Goal: Check status: Check status

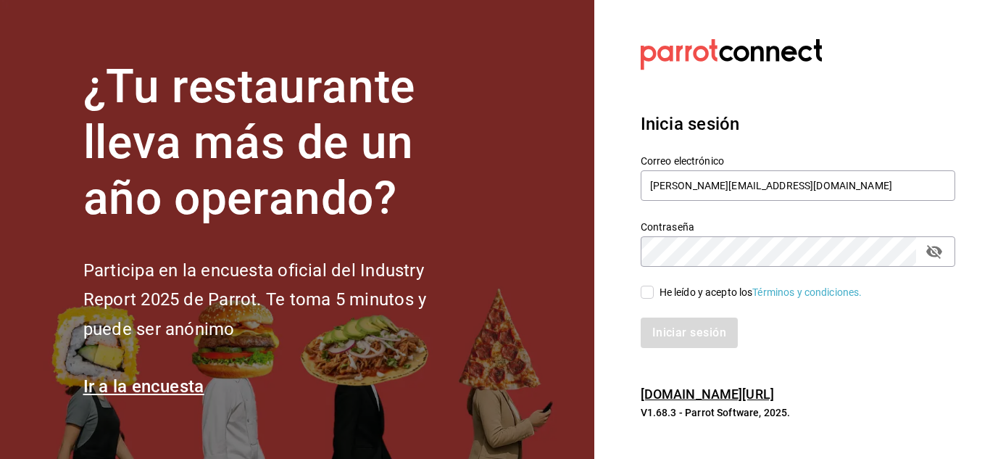
click at [643, 296] on input "He leído y acepto los Términos y condiciones." at bounding box center [647, 292] width 13 height 13
checkbox input "true"
click at [676, 331] on button "Iniciar sesión" at bounding box center [690, 332] width 99 height 30
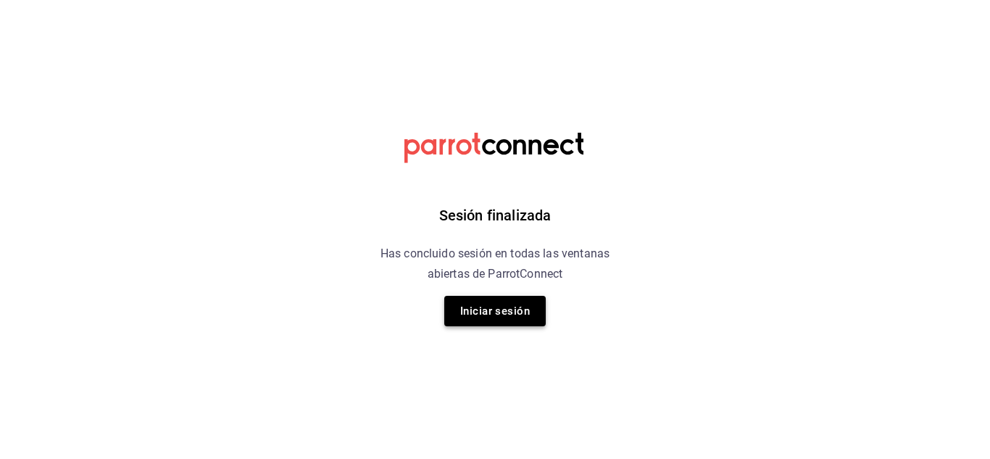
click at [500, 304] on button "Iniciar sesión" at bounding box center [494, 311] width 101 height 30
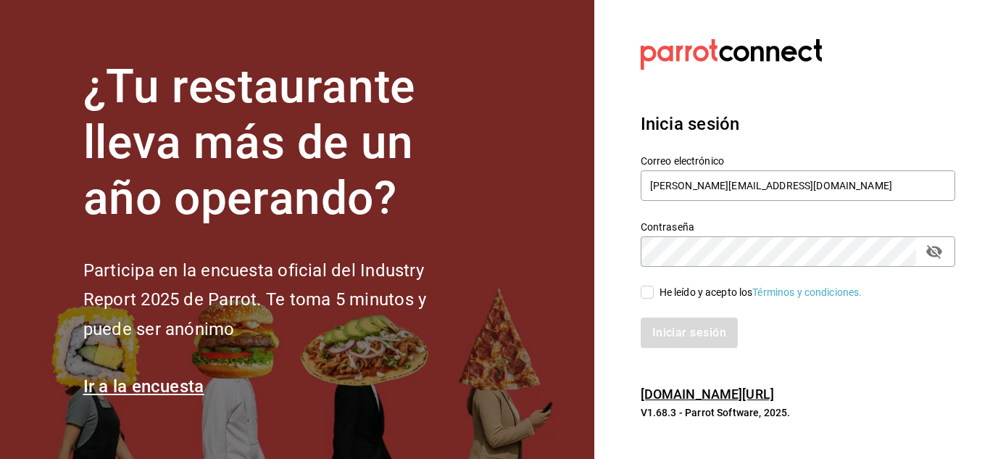
click at [641, 288] on input "He leído y acepto los Términos y condiciones." at bounding box center [647, 292] width 13 height 13
checkbox input "true"
click at [679, 337] on button "Iniciar sesión" at bounding box center [690, 332] width 99 height 30
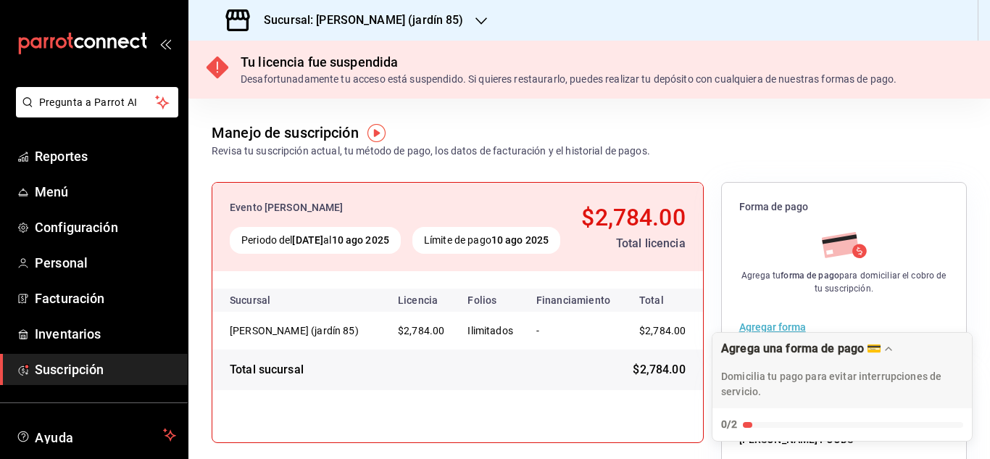
click at [475, 24] on icon "button" at bounding box center [481, 21] width 12 height 12
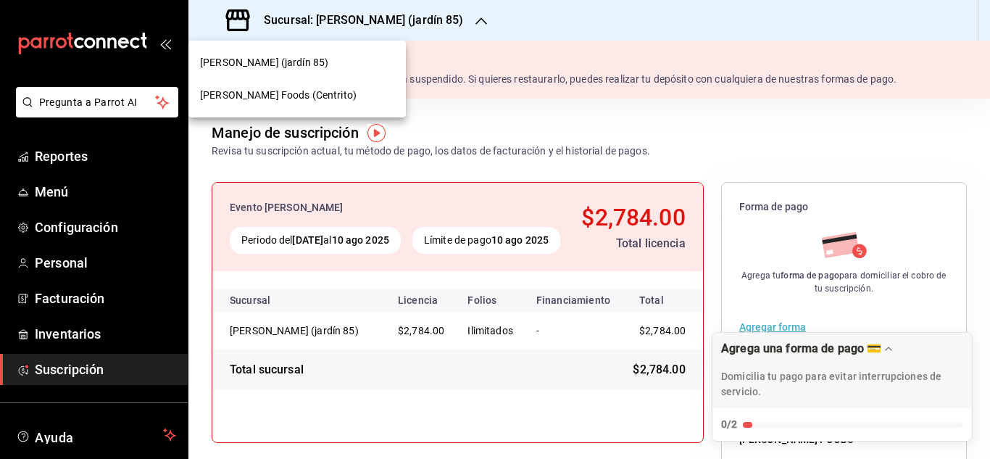
click at [328, 99] on div "[PERSON_NAME] Foods (Centrito)" at bounding box center [297, 95] width 194 height 15
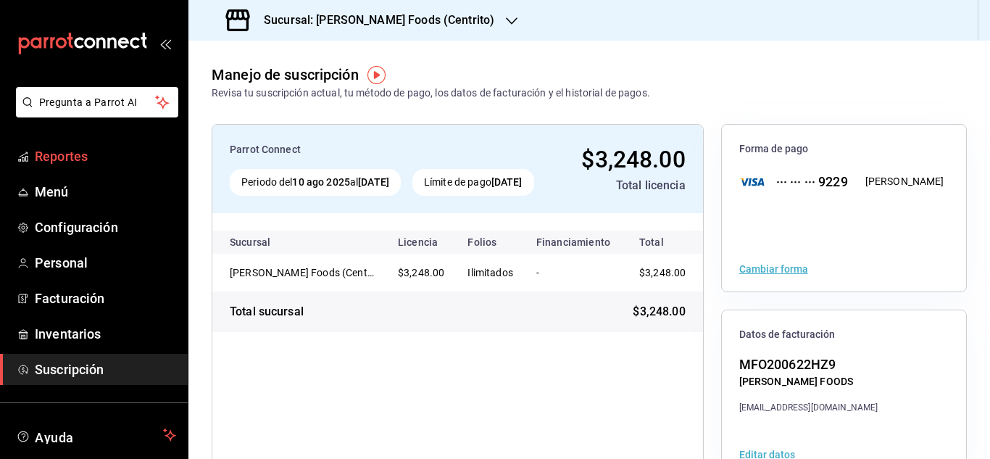
click at [76, 154] on span "Reportes" at bounding box center [105, 156] width 141 height 20
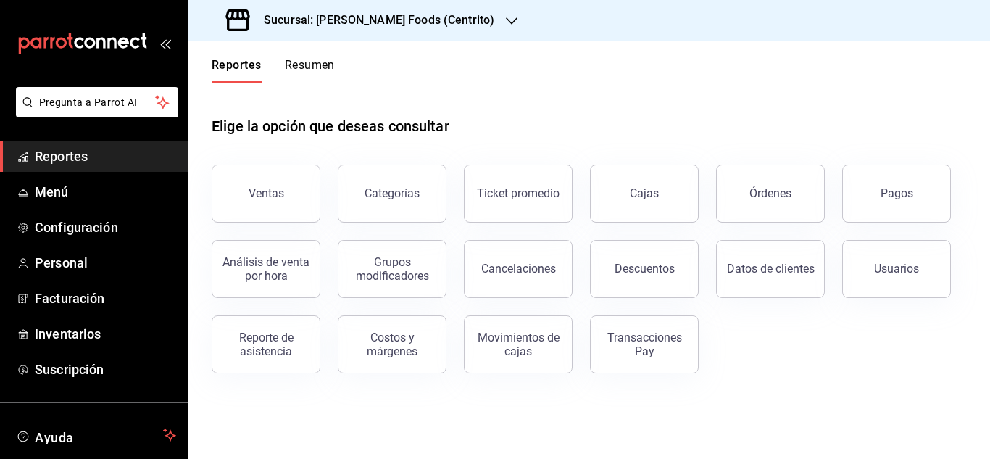
click at [312, 64] on button "Resumen" at bounding box center [310, 70] width 50 height 25
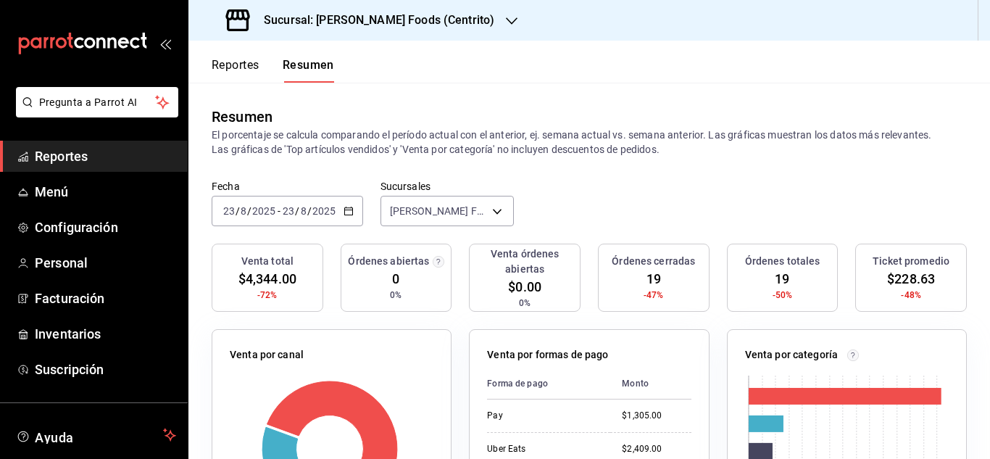
click at [351, 210] on \(Stroke\) "button" at bounding box center [348, 209] width 8 height 1
click at [529, 146] on p "El porcentaje se calcula comparando el período actual con el anterior, ej. sema…" at bounding box center [589, 142] width 755 height 29
click at [238, 60] on button "Reportes" at bounding box center [236, 70] width 48 height 25
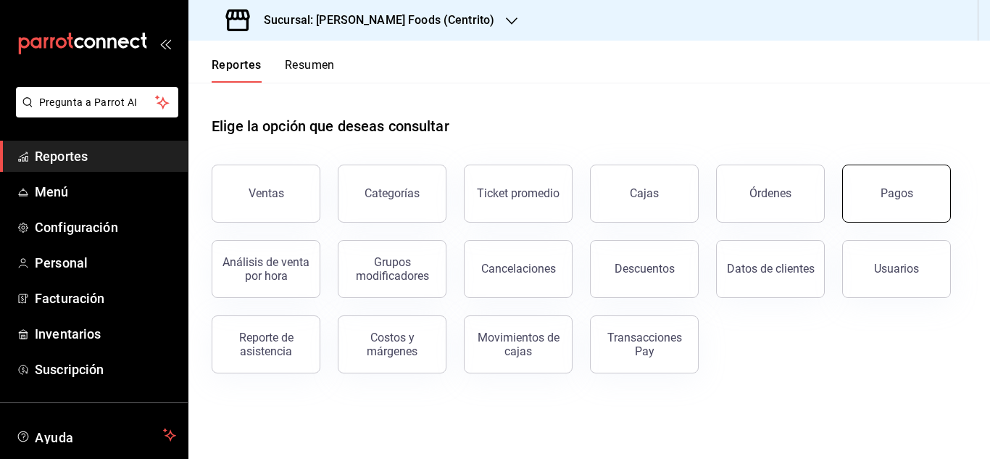
click at [876, 191] on button "Pagos" at bounding box center [896, 193] width 109 height 58
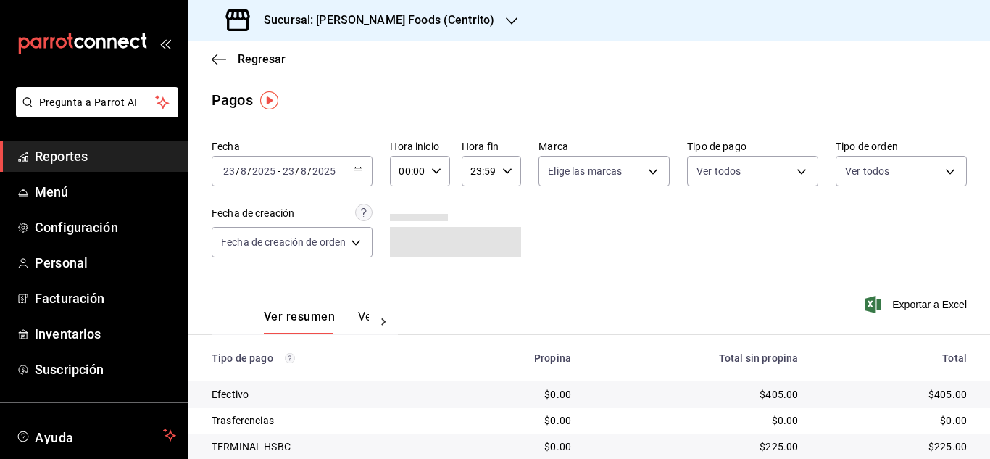
click at [357, 173] on icon "button" at bounding box center [358, 171] width 10 height 10
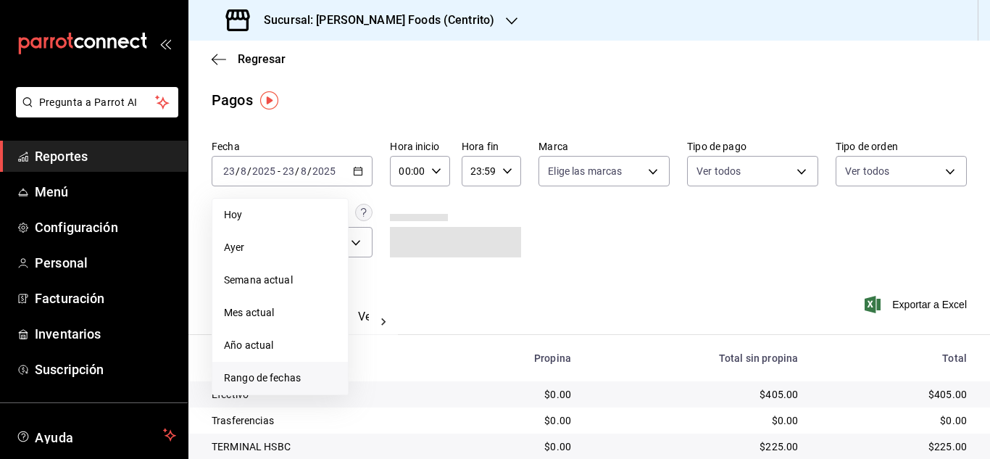
click at [270, 378] on span "Rango de fechas" at bounding box center [280, 377] width 112 height 15
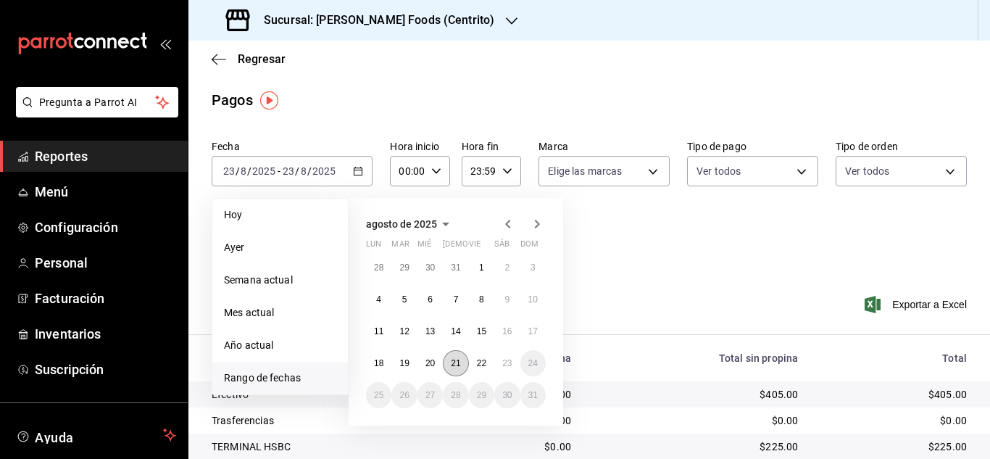
click at [459, 366] on abbr "21" at bounding box center [455, 363] width 9 height 10
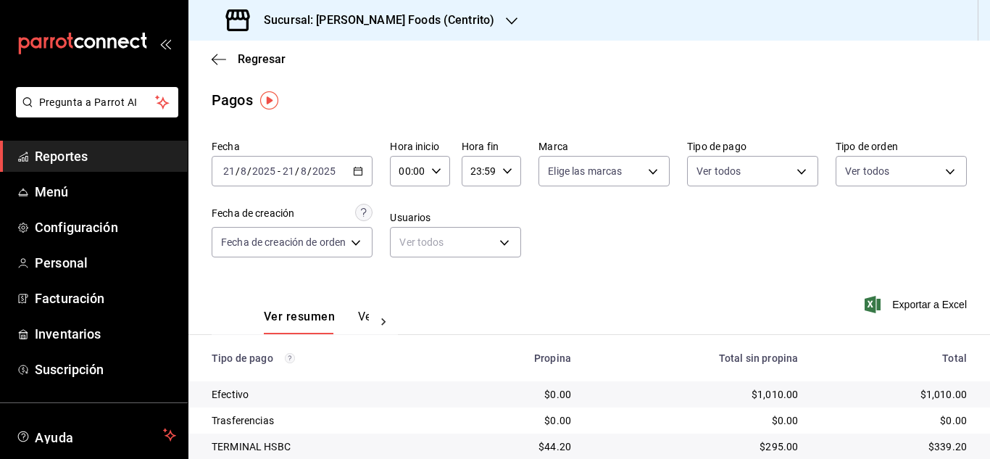
click at [357, 172] on icon "button" at bounding box center [358, 171] width 10 height 10
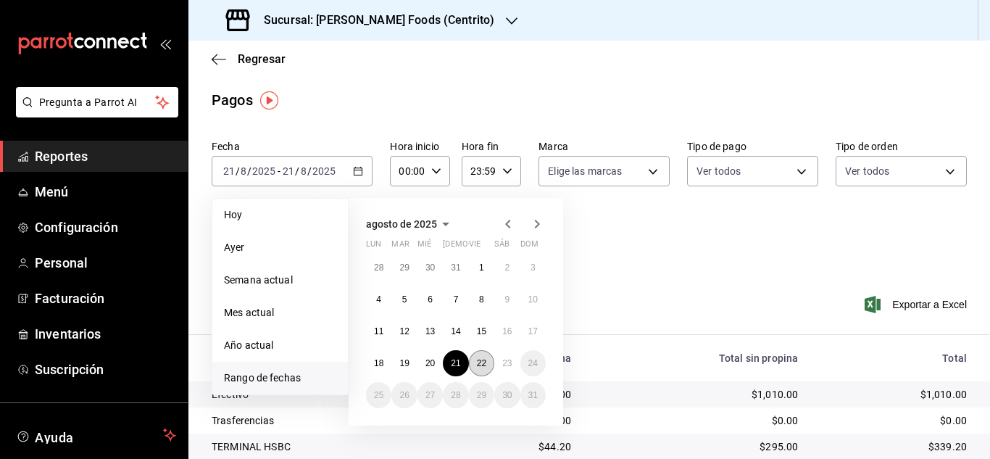
click at [484, 370] on button "22" at bounding box center [481, 363] width 25 height 26
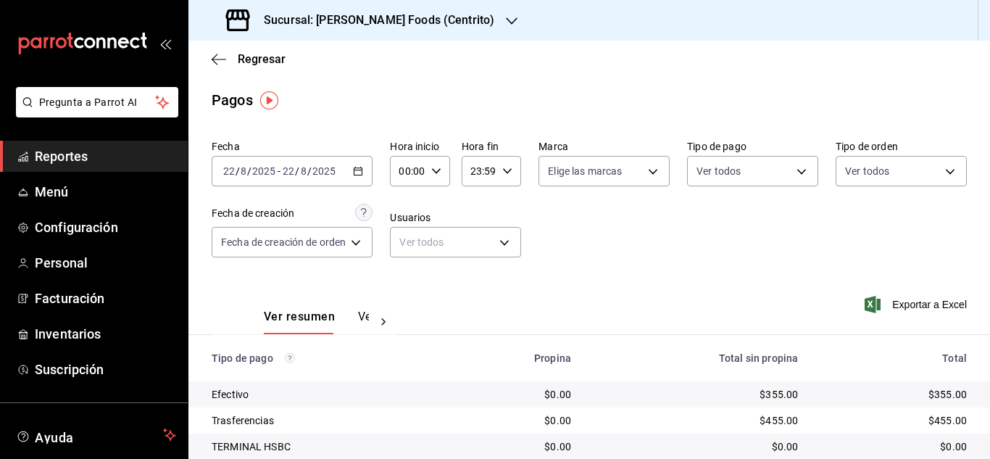
click at [362, 168] on \(Stroke\) "button" at bounding box center [358, 171] width 9 height 8
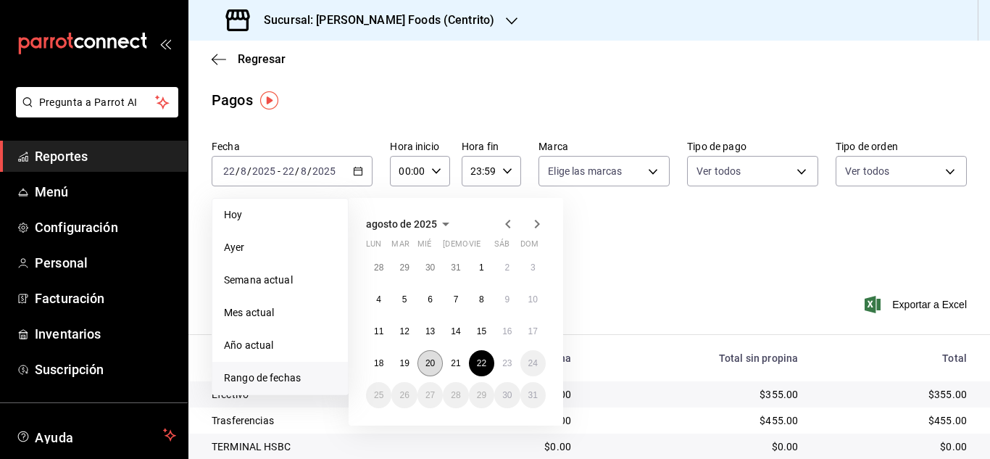
click at [430, 362] on abbr "20" at bounding box center [429, 363] width 9 height 10
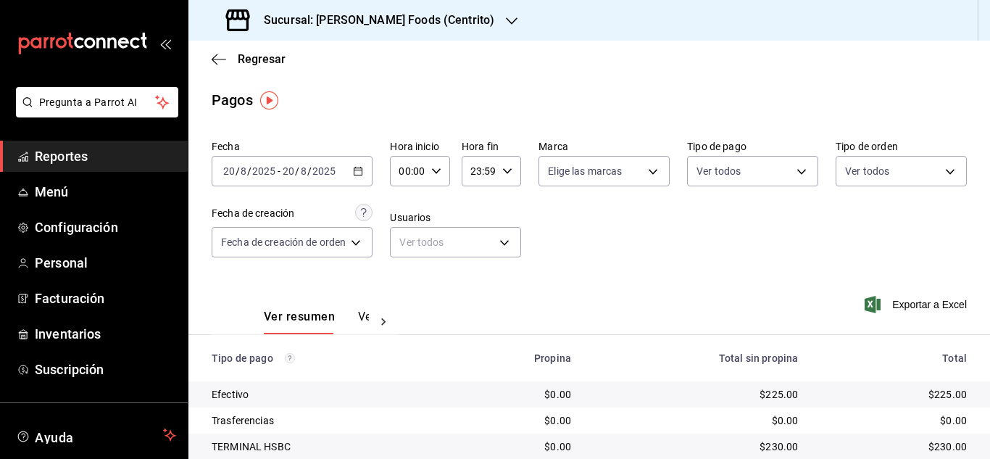
click at [365, 169] on div "[DATE] [DATE] - [DATE] [DATE]" at bounding box center [292, 171] width 161 height 30
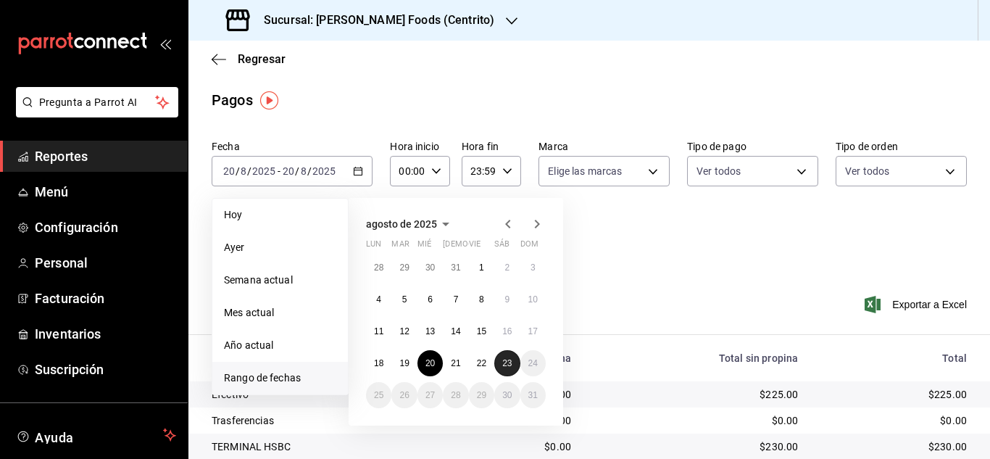
click at [507, 359] on abbr "23" at bounding box center [506, 363] width 9 height 10
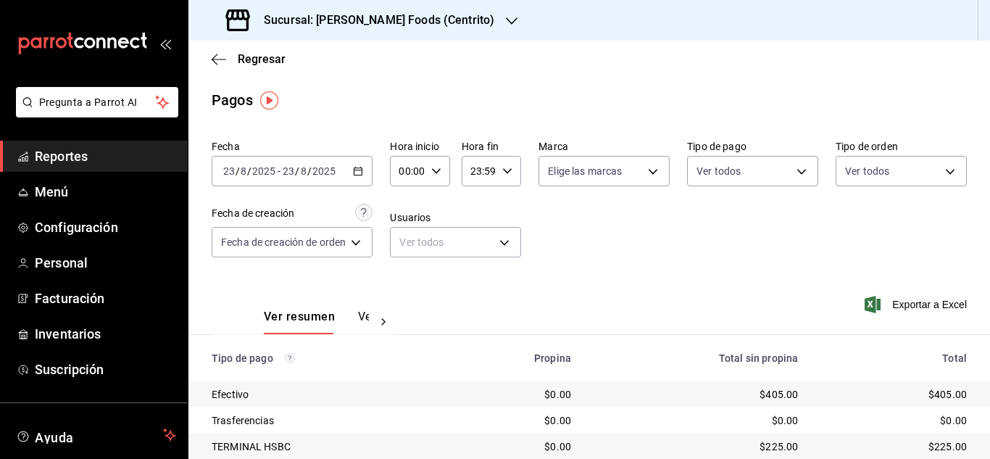
click at [361, 176] on div "[DATE] [DATE] - [DATE] [DATE]" at bounding box center [292, 171] width 161 height 30
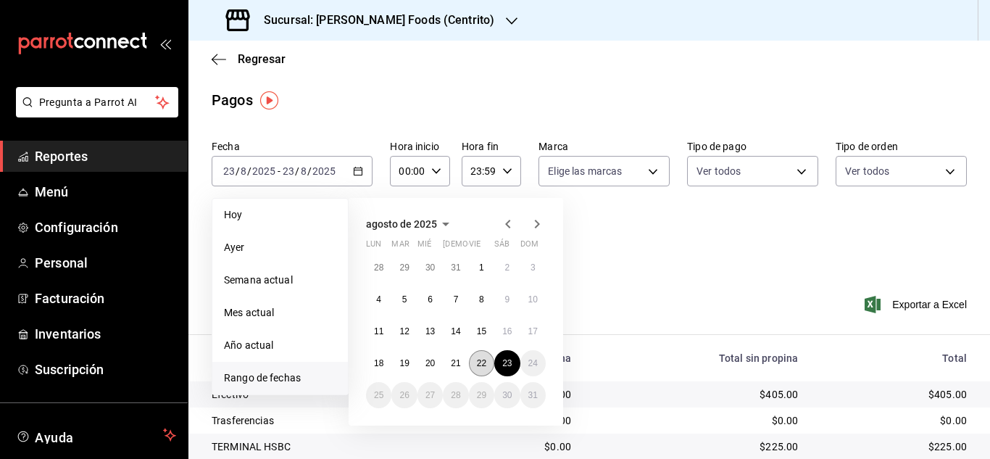
click at [481, 364] on abbr "22" at bounding box center [481, 363] width 9 height 10
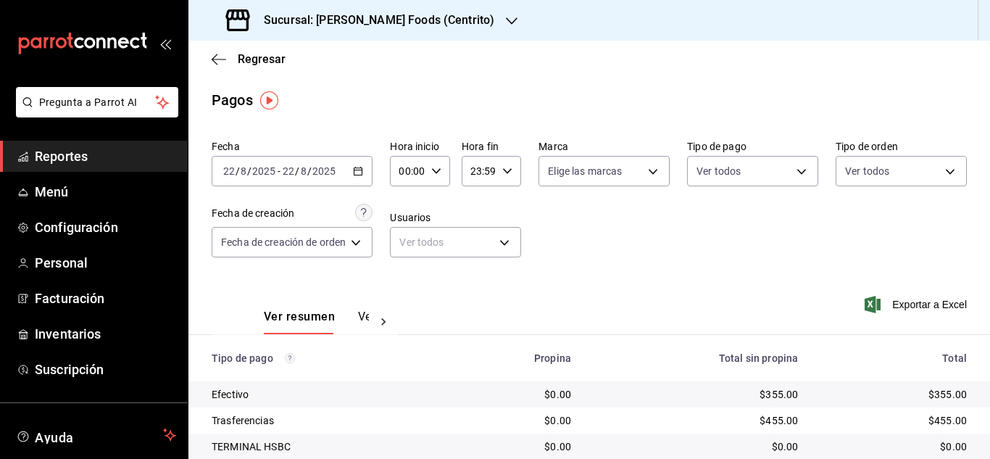
click at [357, 179] on div "[DATE] [DATE] - [DATE] [DATE]" at bounding box center [292, 171] width 161 height 30
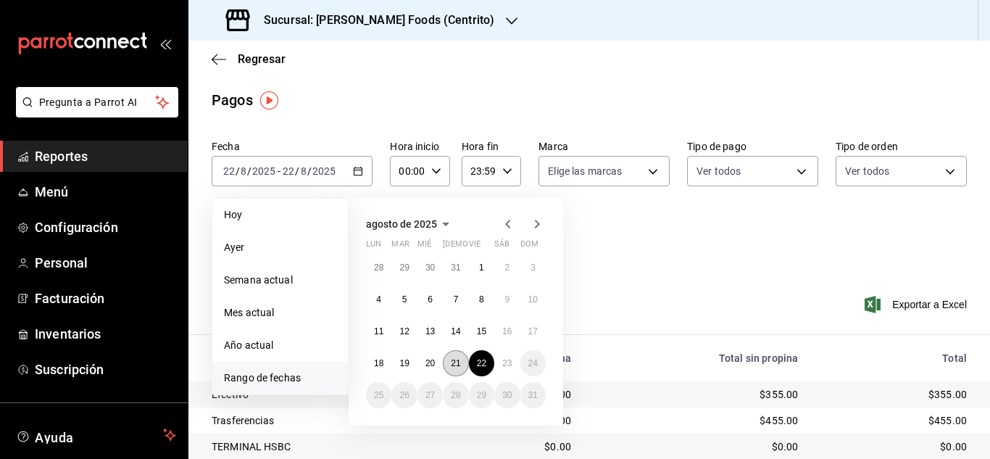
click at [454, 357] on button "21" at bounding box center [455, 363] width 25 height 26
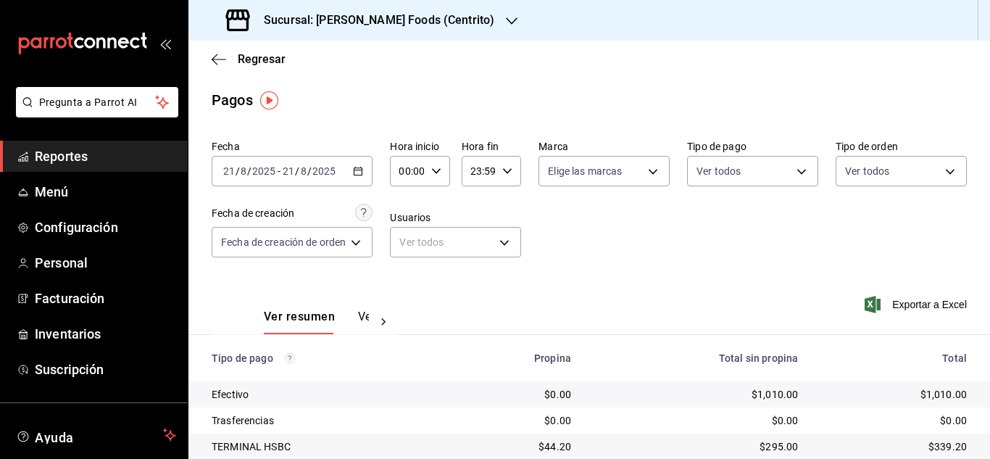
click at [355, 167] on icon "button" at bounding box center [358, 171] width 10 height 10
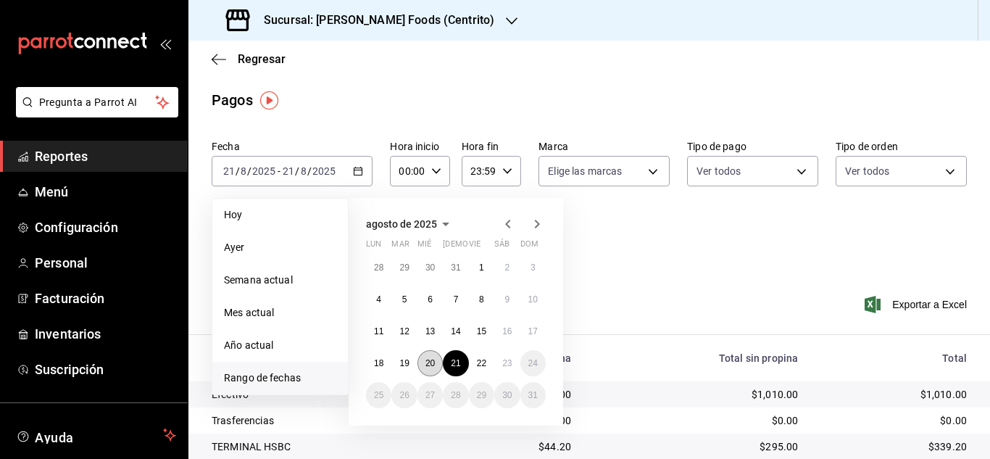
click at [433, 358] on abbr "20" at bounding box center [429, 363] width 9 height 10
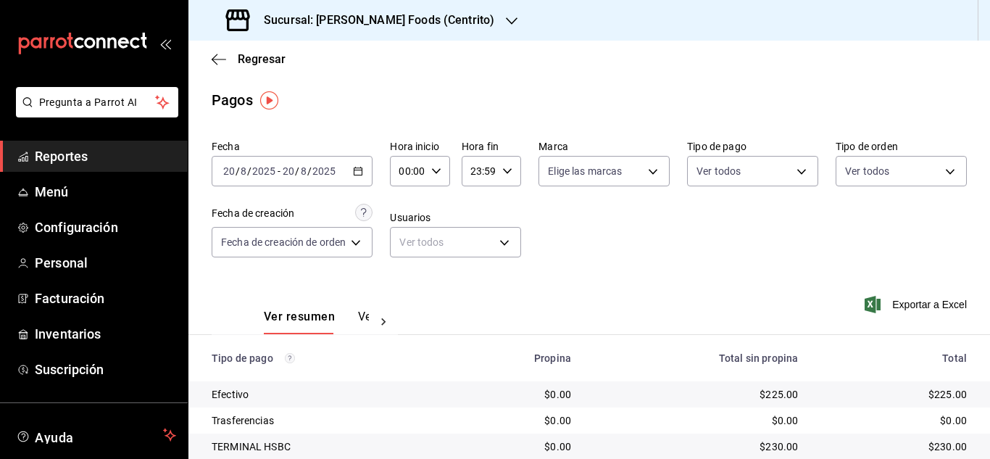
click at [363, 171] on icon "button" at bounding box center [358, 171] width 10 height 10
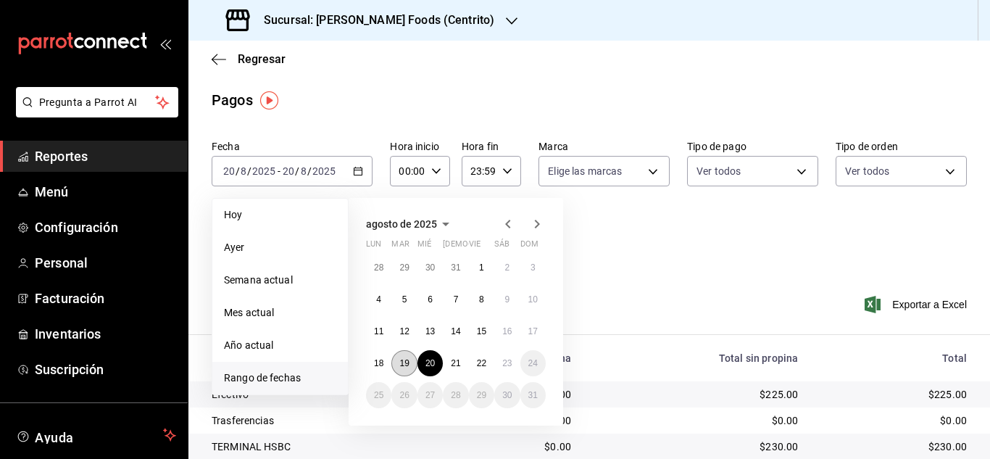
click at [409, 360] on abbr "19" at bounding box center [403, 363] width 9 height 10
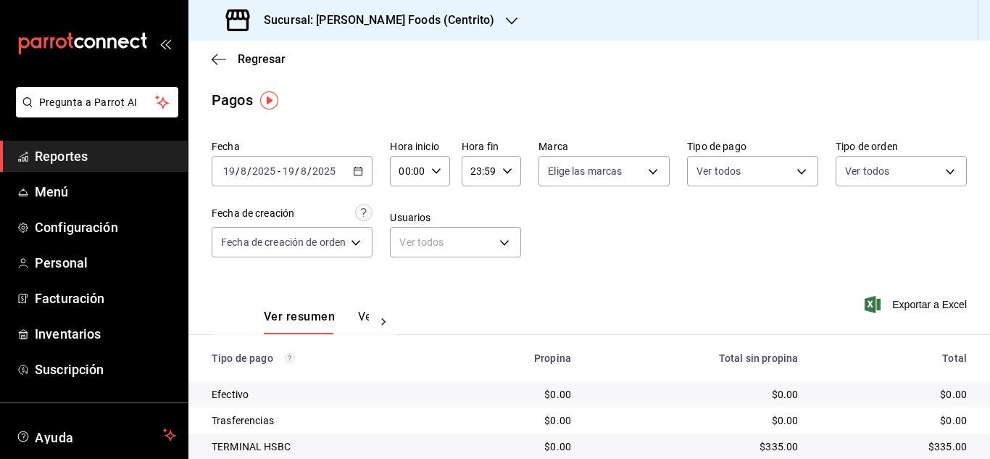
click at [360, 170] on icon "button" at bounding box center [358, 171] width 10 height 10
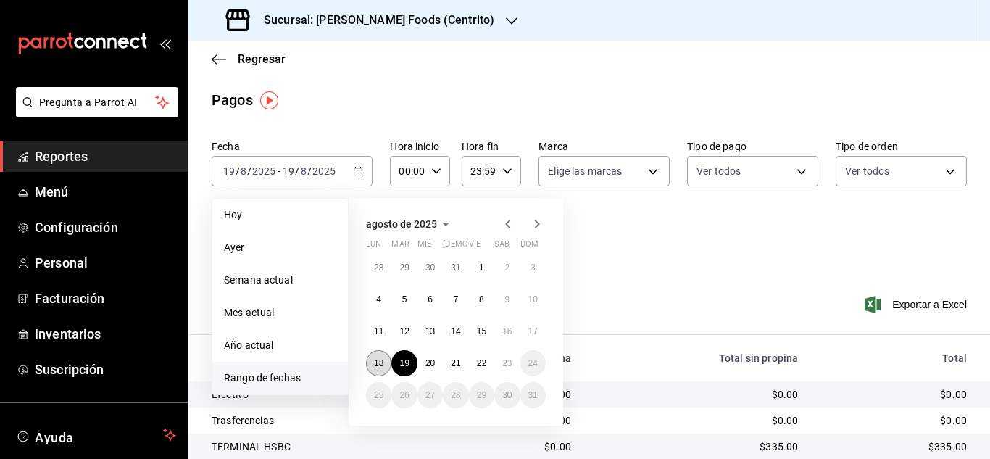
click at [375, 367] on abbr "18" at bounding box center [378, 363] width 9 height 10
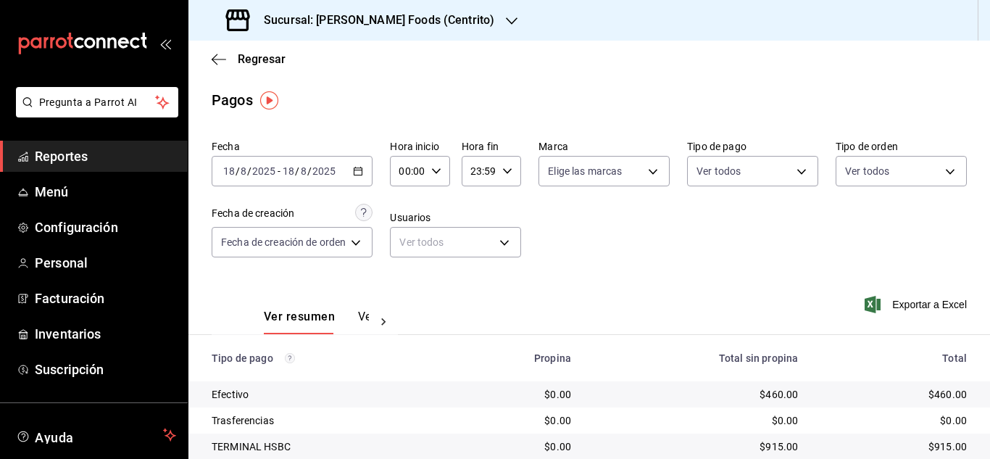
click at [616, 258] on div "Fecha [DATE] [DATE] - [DATE] [DATE] Hora inicio 00:00 Hora inicio Hora fin 23:5…" at bounding box center [589, 204] width 755 height 141
click at [362, 167] on icon "button" at bounding box center [358, 171] width 10 height 10
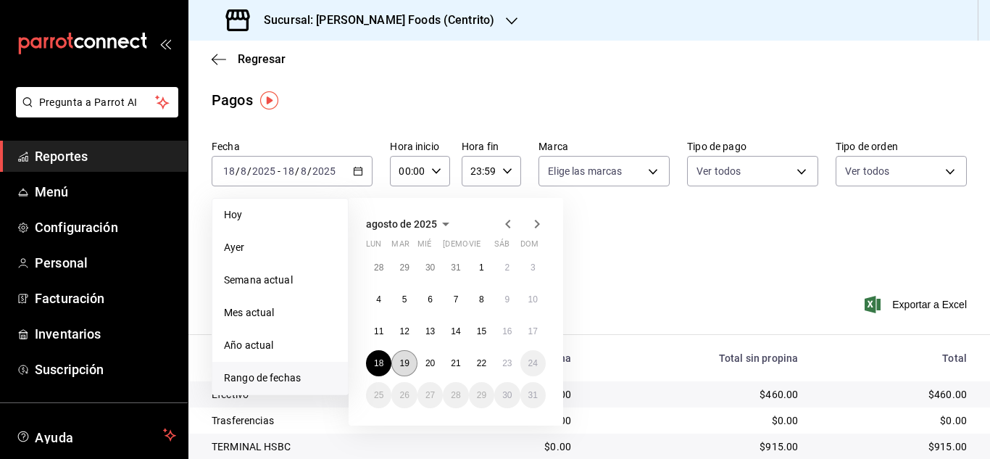
click at [412, 359] on button "19" at bounding box center [403, 363] width 25 height 26
click at [407, 364] on abbr "19" at bounding box center [403, 363] width 9 height 10
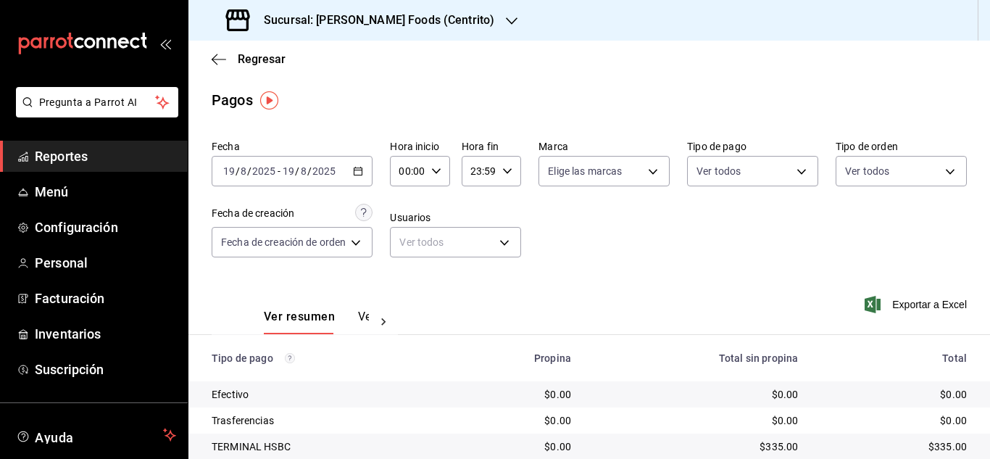
click at [359, 172] on icon "button" at bounding box center [358, 171] width 10 height 10
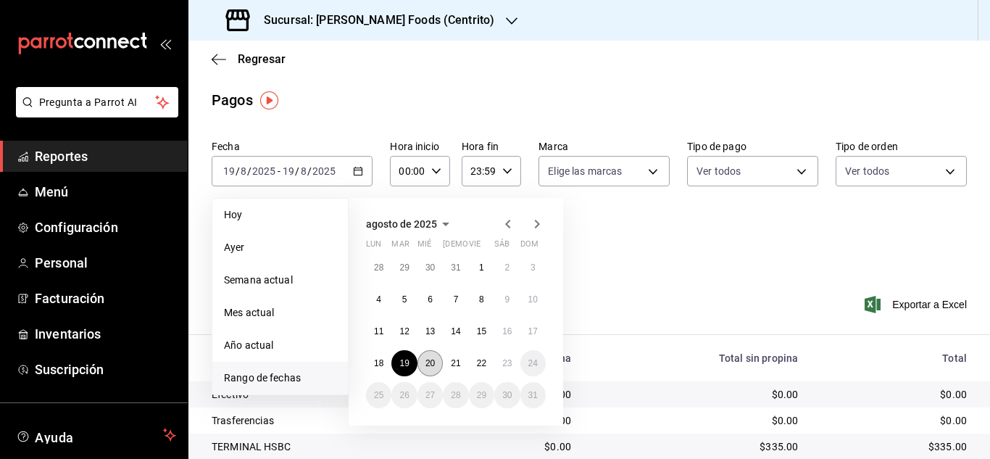
click at [433, 361] on abbr "20" at bounding box center [429, 363] width 9 height 10
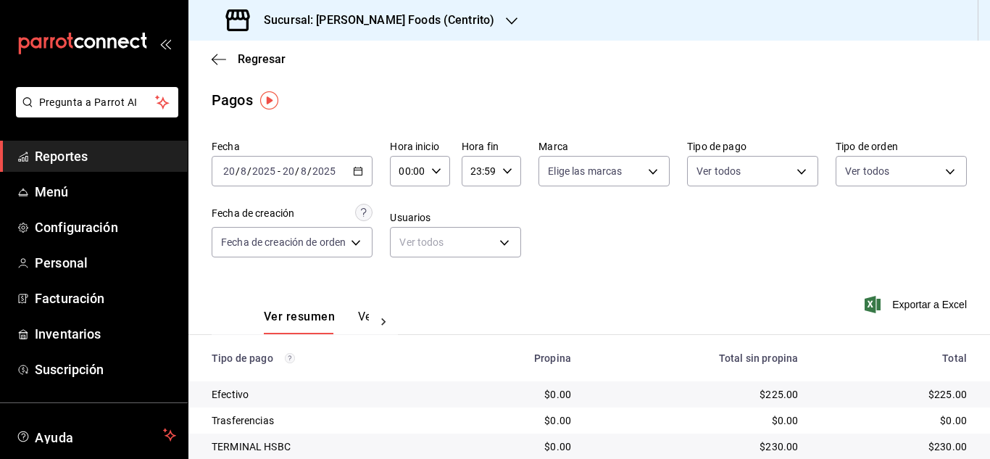
click at [362, 170] on icon "button" at bounding box center [358, 171] width 10 height 10
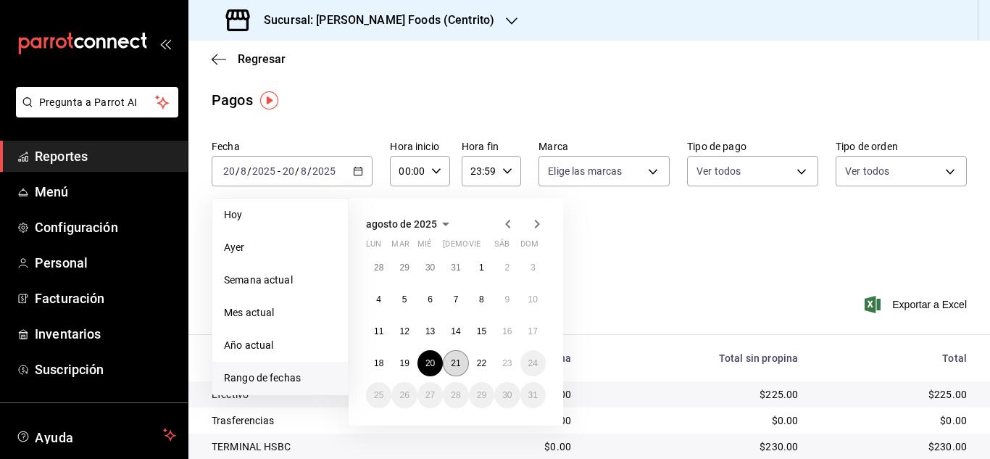
click at [451, 362] on abbr "21" at bounding box center [455, 363] width 9 height 10
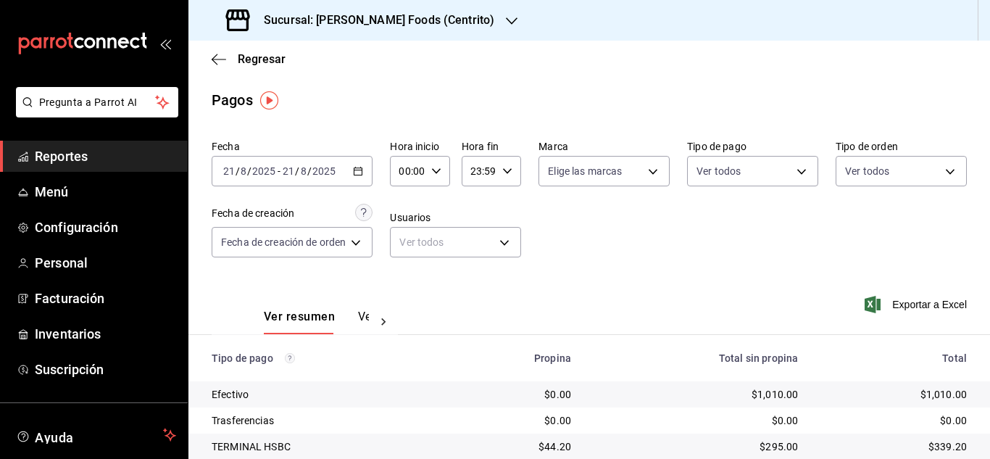
click at [359, 167] on icon "button" at bounding box center [358, 171] width 10 height 10
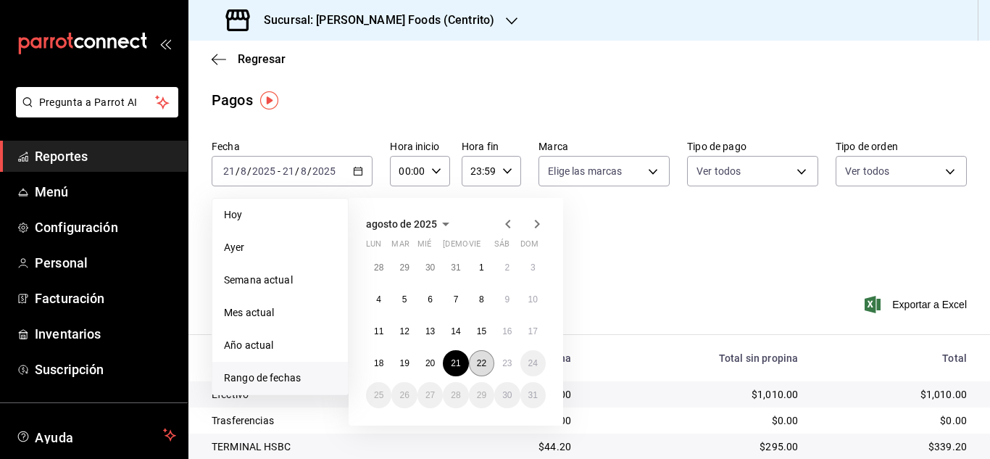
click at [483, 375] on button "22" at bounding box center [481, 363] width 25 height 26
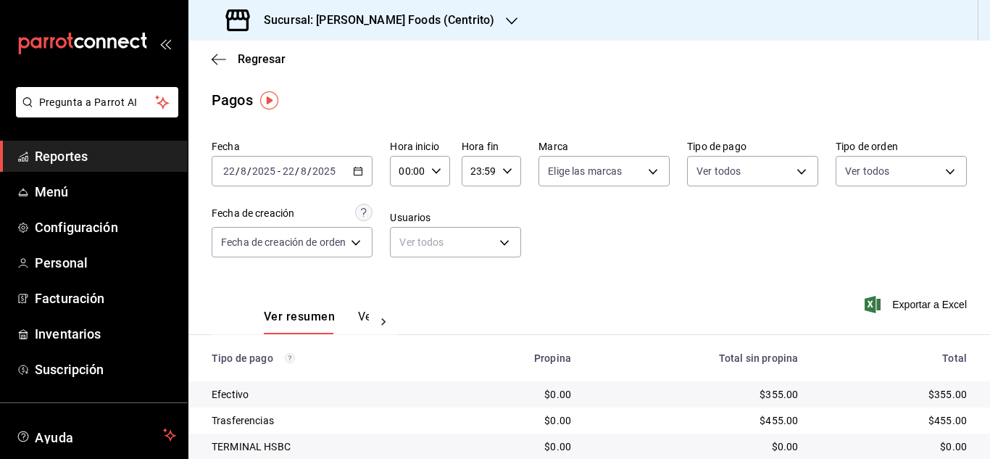
click at [362, 170] on icon "button" at bounding box center [358, 171] width 10 height 10
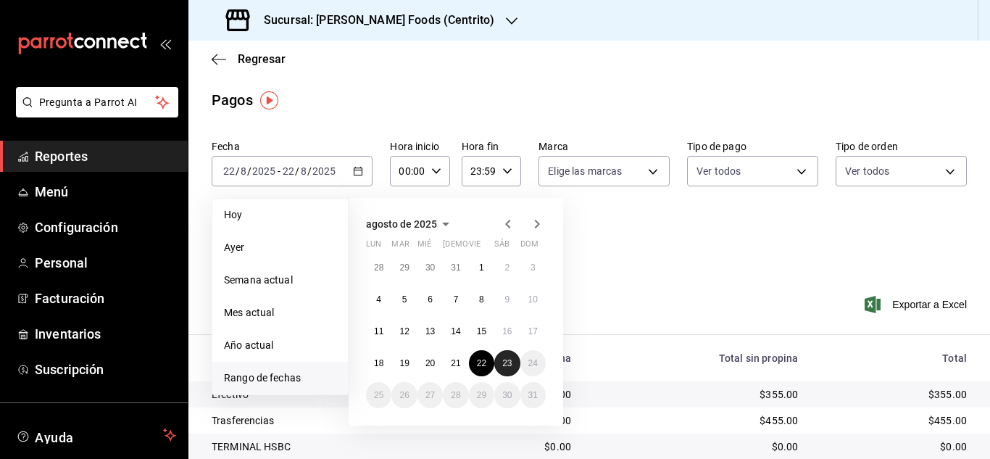
click at [507, 366] on abbr "23" at bounding box center [506, 363] width 9 height 10
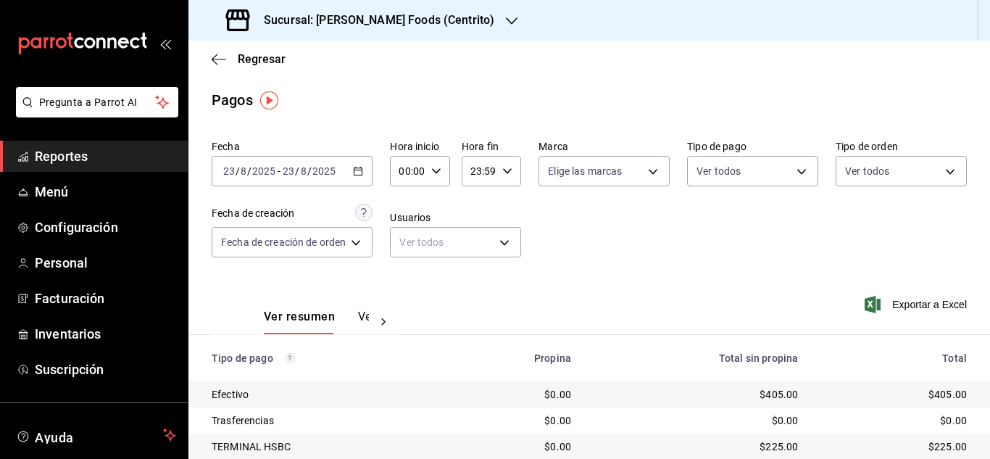
click at [360, 171] on icon "button" at bounding box center [358, 171] width 10 height 10
click at [672, 273] on div "Fecha [DATE] [DATE] - [DATE] [DATE] Hora inicio 00:00 Hora inicio Hora fin 23:5…" at bounding box center [589, 204] width 755 height 141
click at [361, 167] on icon "button" at bounding box center [358, 171] width 10 height 10
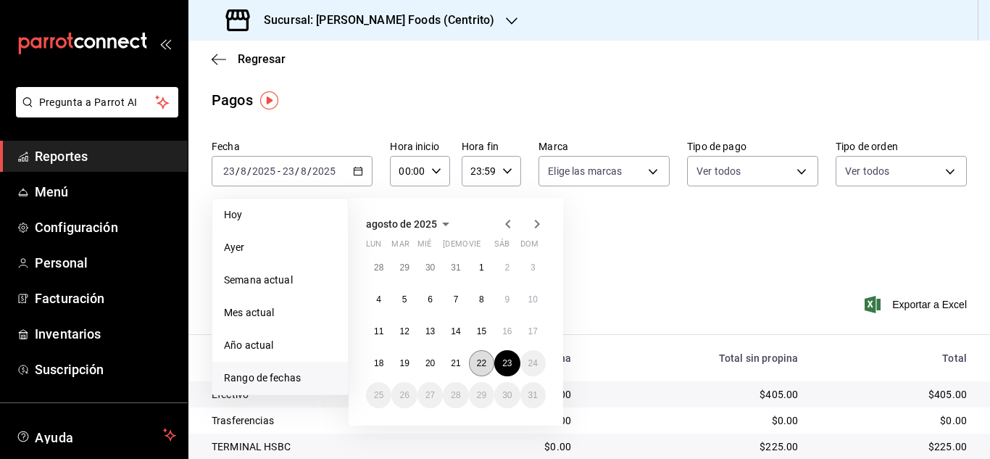
click at [483, 364] on abbr "22" at bounding box center [481, 363] width 9 height 10
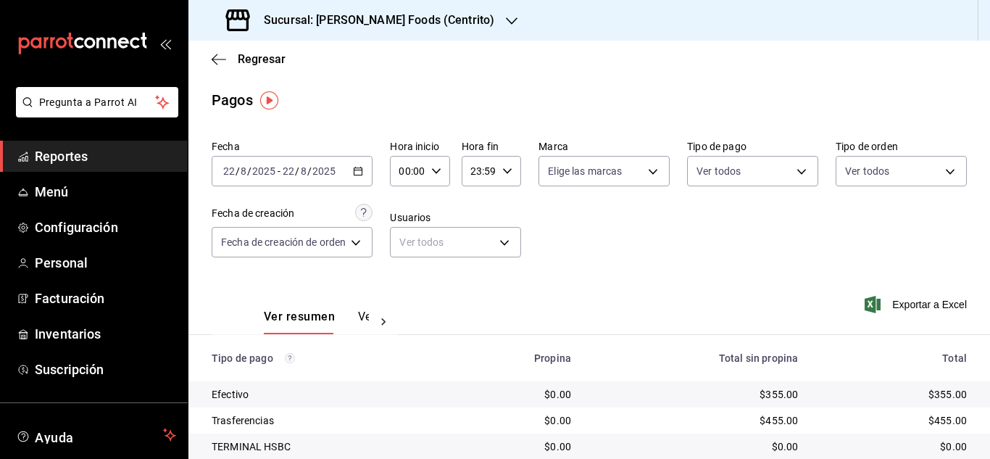
click at [362, 168] on \(Stroke\) "button" at bounding box center [358, 171] width 9 height 8
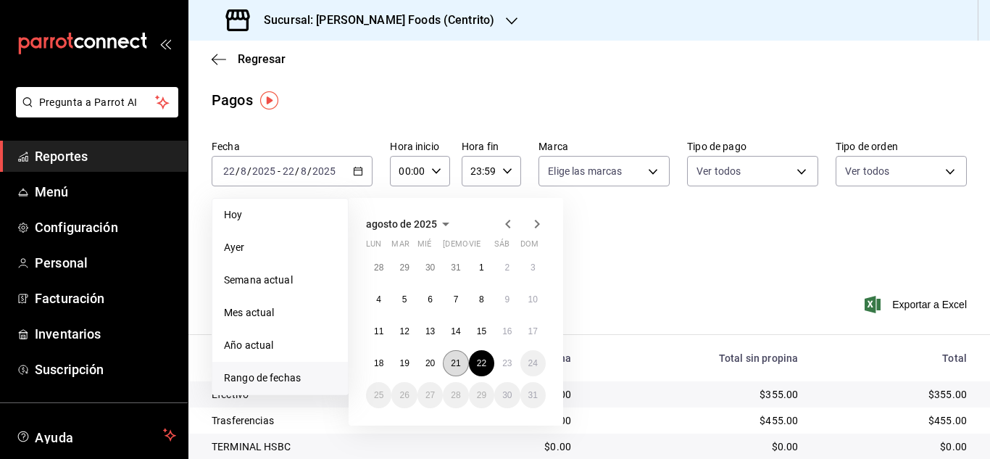
click at [457, 370] on button "21" at bounding box center [455, 363] width 25 height 26
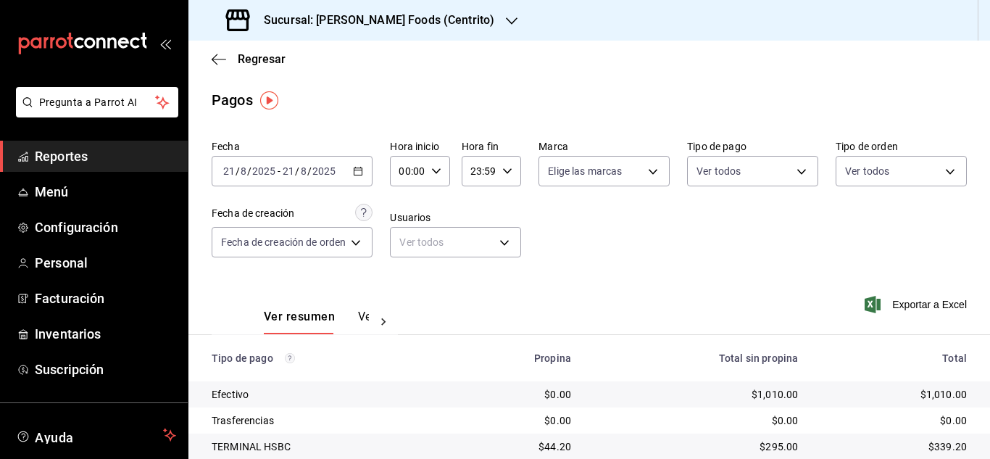
click at [357, 172] on icon "button" at bounding box center [358, 171] width 10 height 10
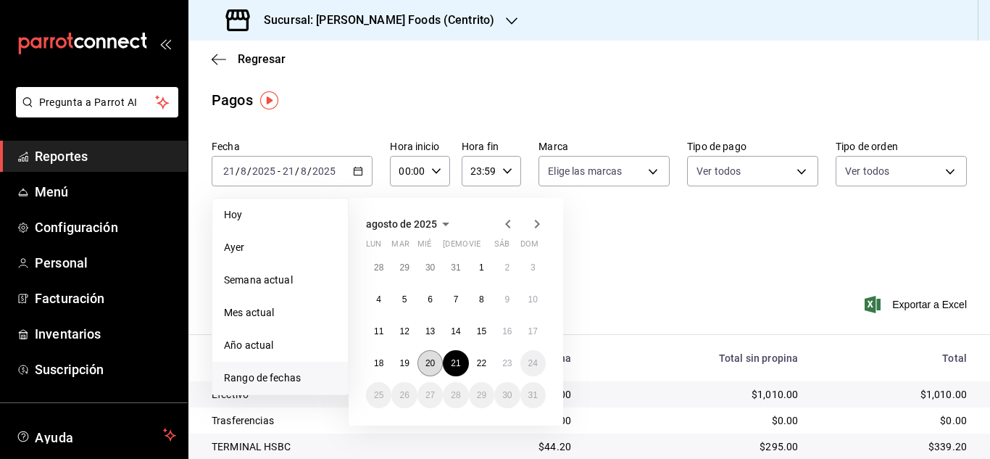
click at [430, 361] on abbr "20" at bounding box center [429, 363] width 9 height 10
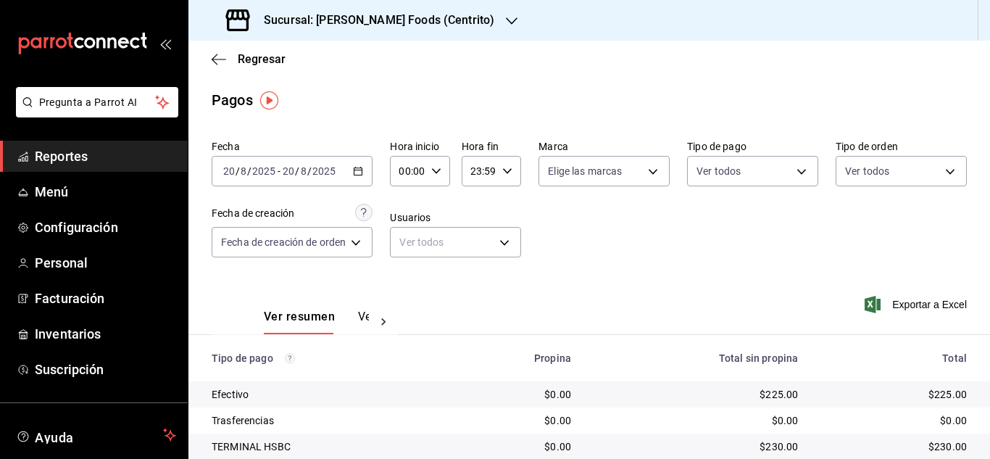
click at [360, 167] on icon "button" at bounding box center [358, 171] width 10 height 10
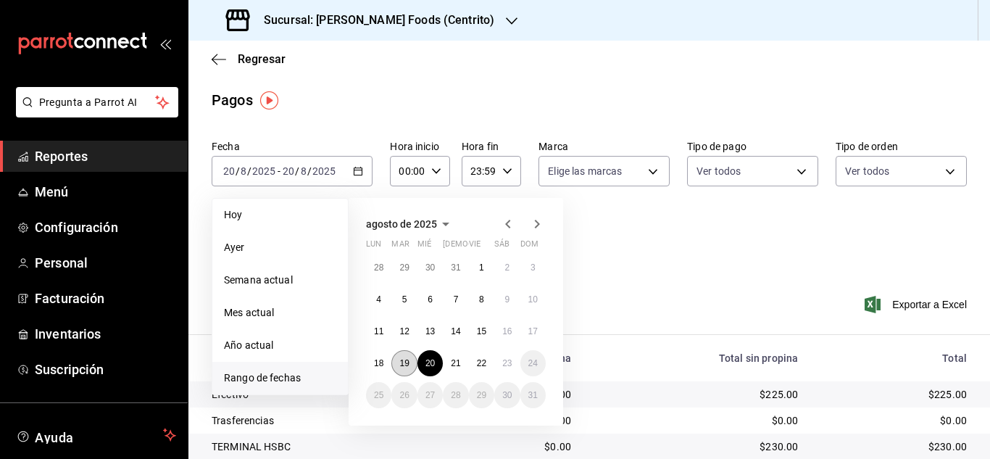
click at [407, 357] on button "19" at bounding box center [403, 363] width 25 height 26
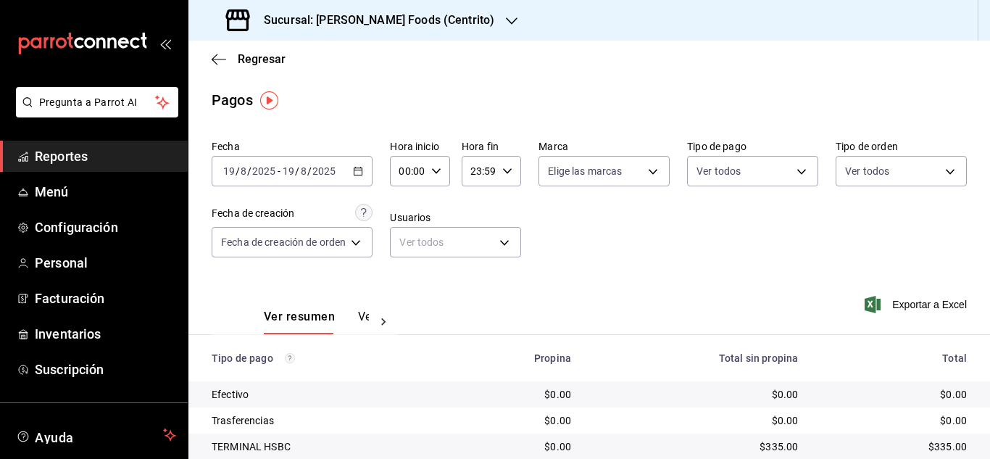
click at [359, 172] on icon "button" at bounding box center [358, 171] width 10 height 10
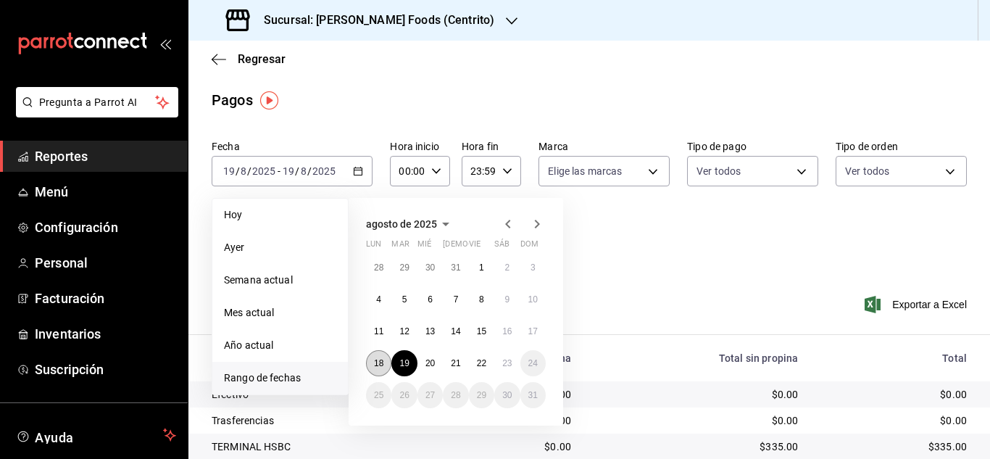
click at [375, 362] on abbr "18" at bounding box center [378, 363] width 9 height 10
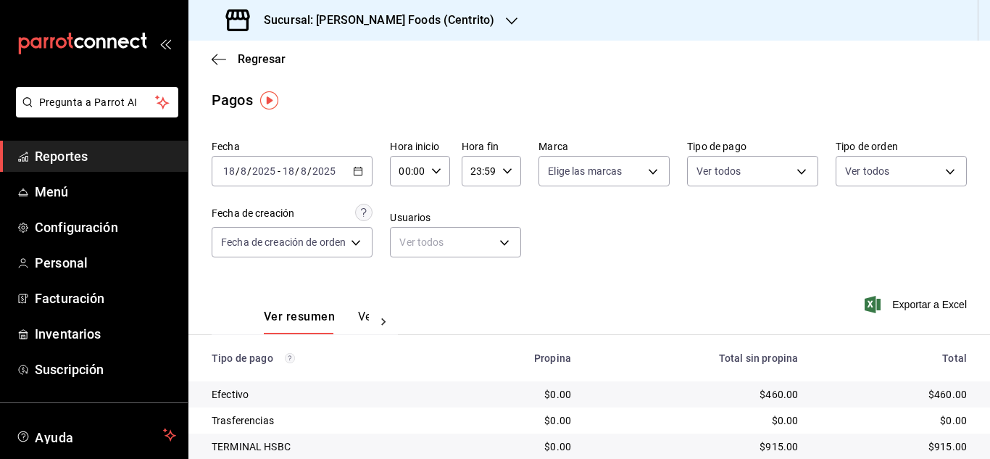
click at [363, 169] on icon "button" at bounding box center [358, 171] width 10 height 10
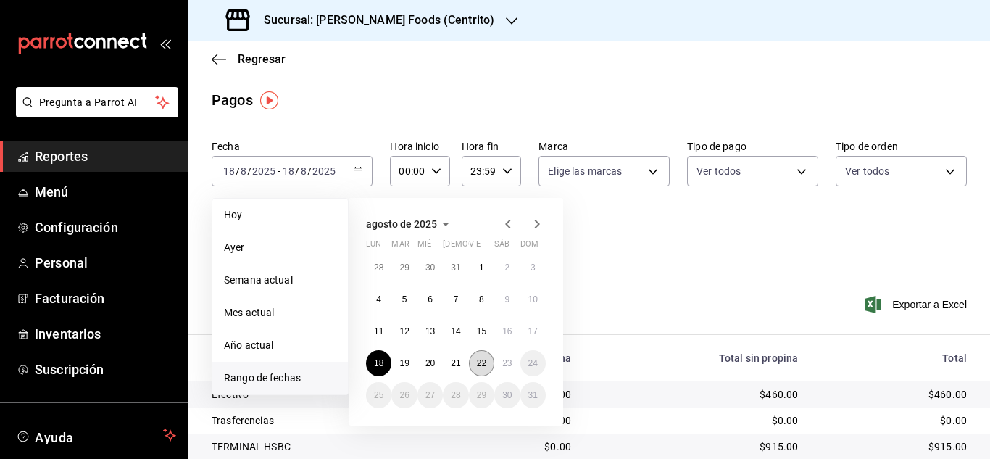
click at [479, 357] on button "22" at bounding box center [481, 363] width 25 height 26
